Goal: Task Accomplishment & Management: Manage account settings

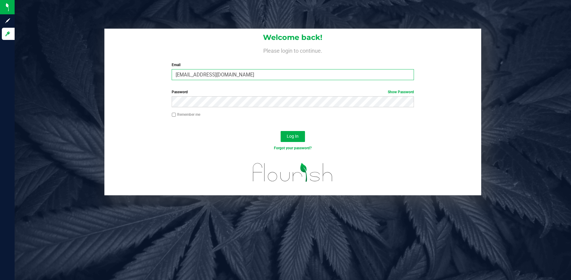
click at [206, 76] on input "shoran@slatercenter.com" at bounding box center [293, 74] width 242 height 11
type input "gperez@slatercenter.com"
click at [289, 137] on span "Log In" at bounding box center [293, 136] width 12 height 5
